Goal: Navigation & Orientation: Find specific page/section

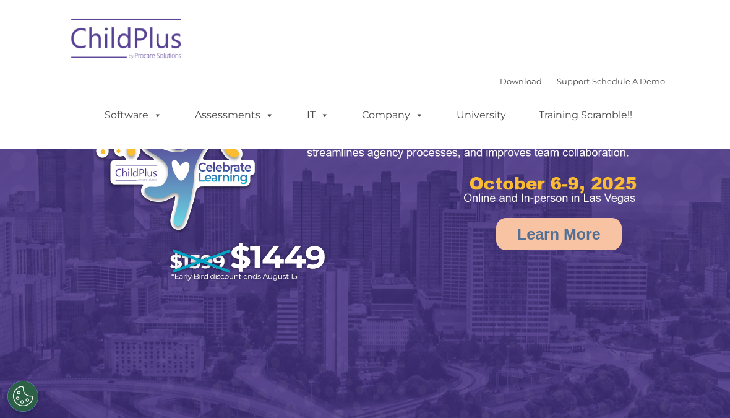
select select "MEDIUM"
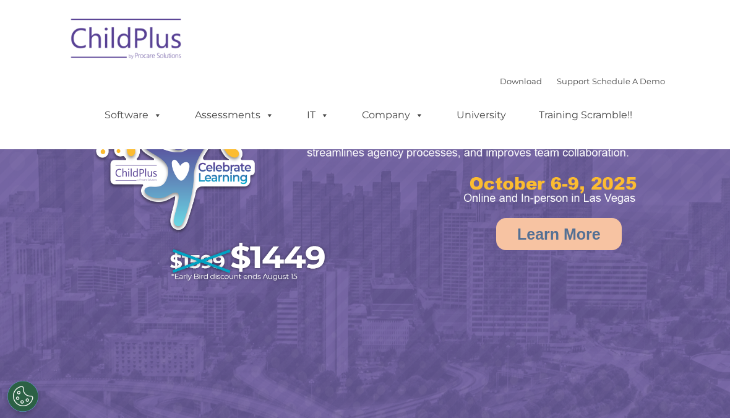
select select "MEDIUM"
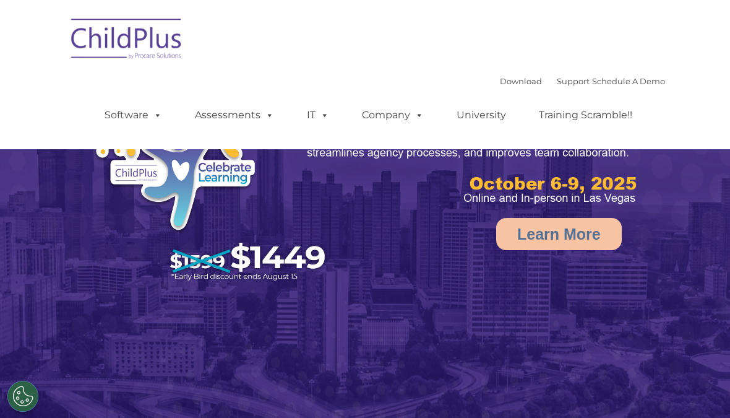
select select "MEDIUM"
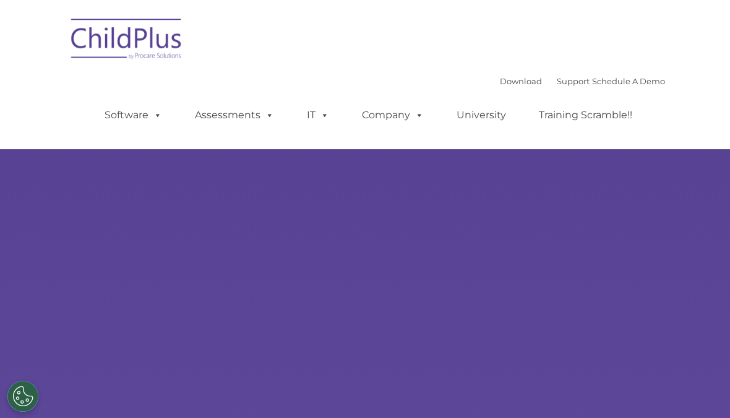
type input ""
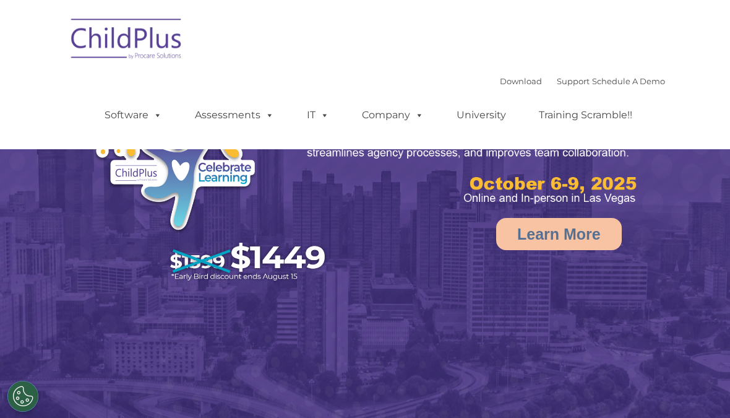
select select "MEDIUM"
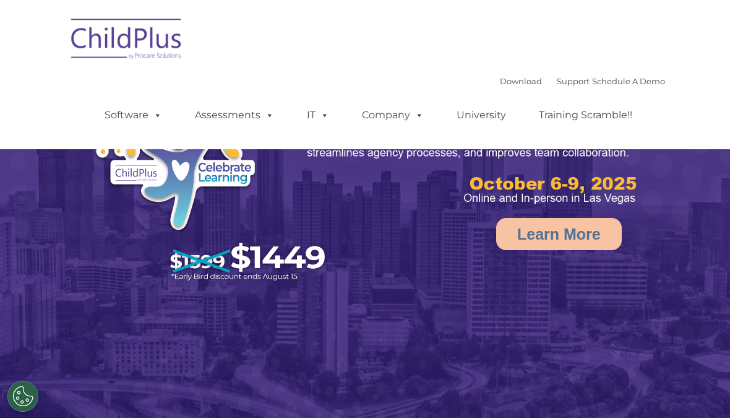
select select "MEDIUM"
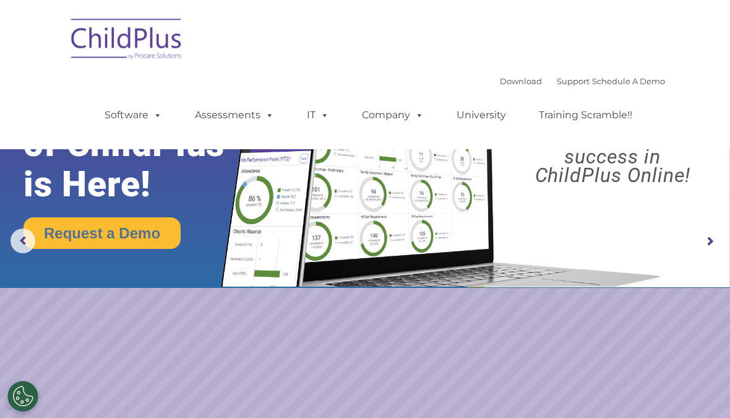
click at [382, 34] on div "Download Support | Schedule A Demo  MENU MENU Software ChildPlus: The original…" at bounding box center [365, 74] width 600 height 131
